Goal: Task Accomplishment & Management: Complete application form

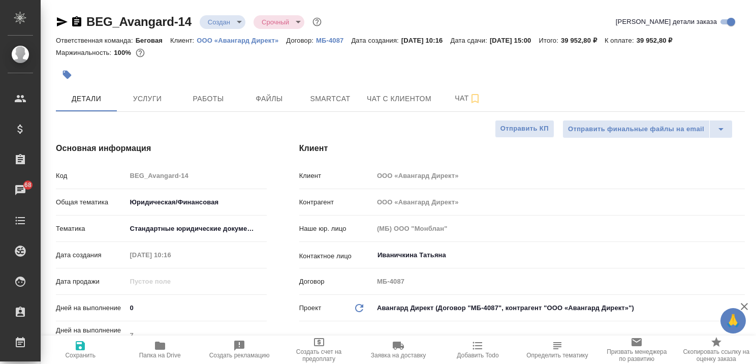
select select "RU"
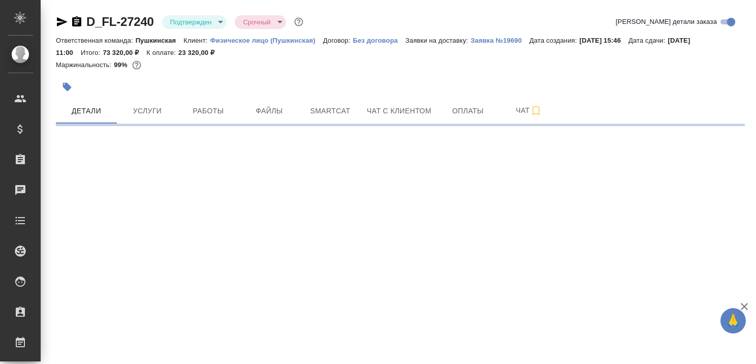
select select "RU"
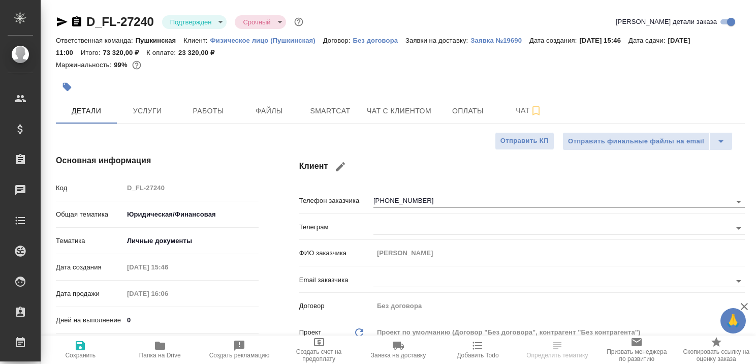
type textarea "x"
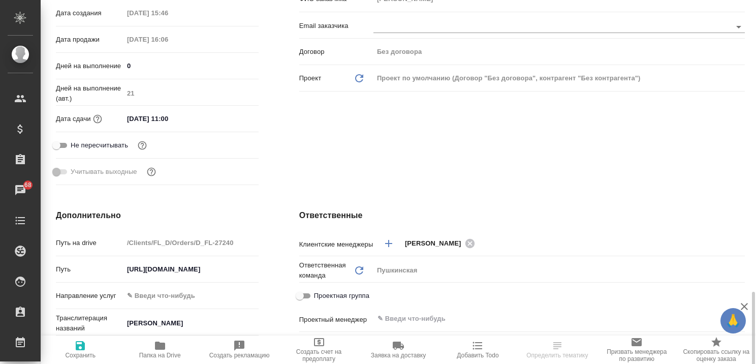
scroll to position [406, 0]
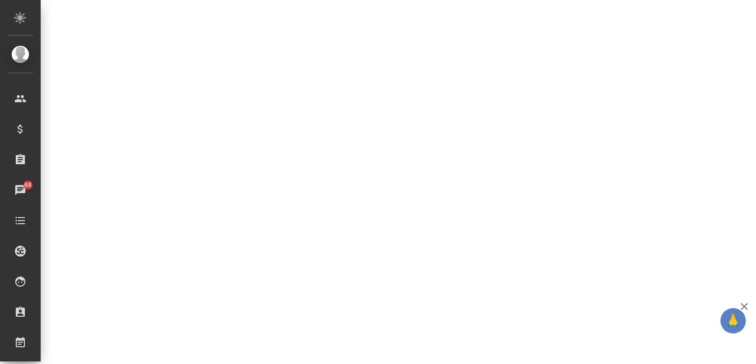
select select "RU"
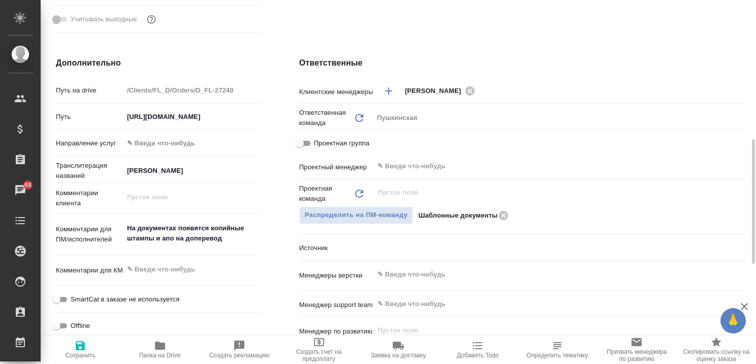
type textarea "x"
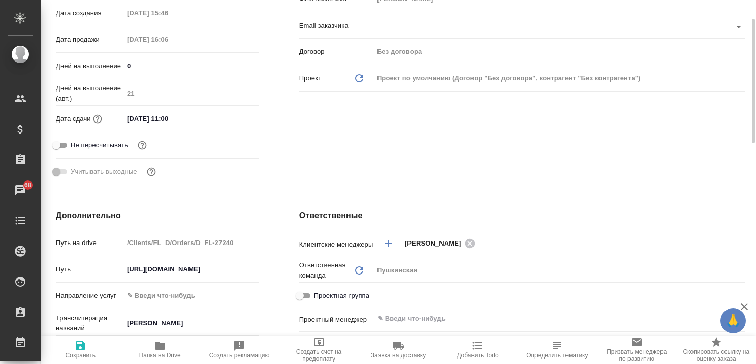
scroll to position [0, 0]
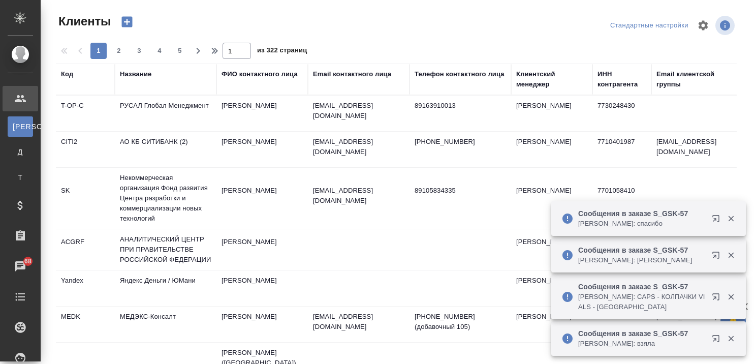
select select "RU"
